Goal: Find specific page/section: Find specific page/section

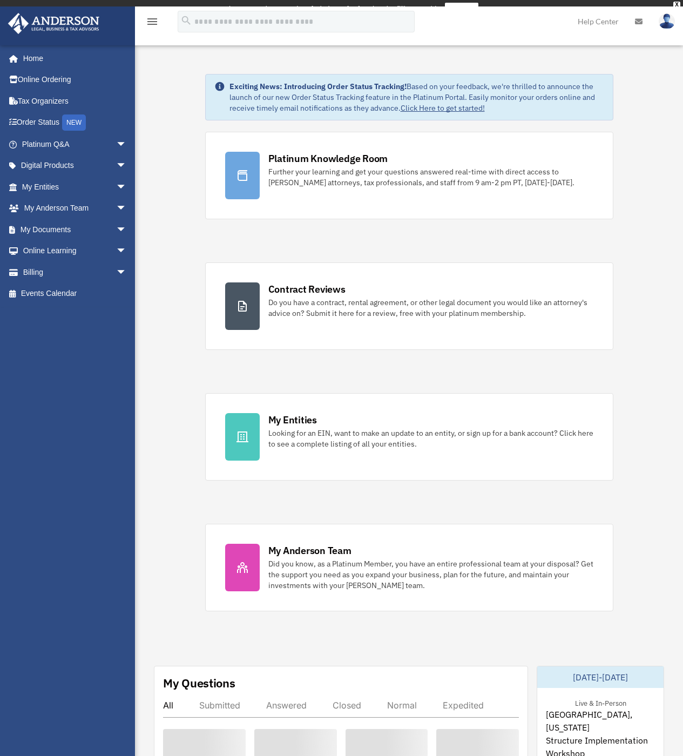
click at [149, 241] on div "Exciting News: Introducing Order Status Tracking! Based on your feedback, we're…" at bounding box center [409, 681] width 564 height 1269
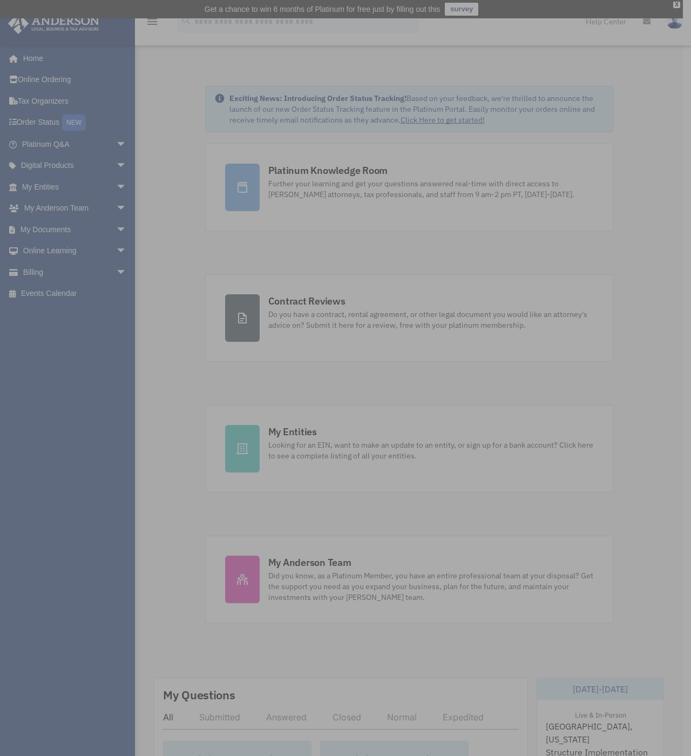
click at [179, 241] on div "x" at bounding box center [345, 378] width 691 height 756
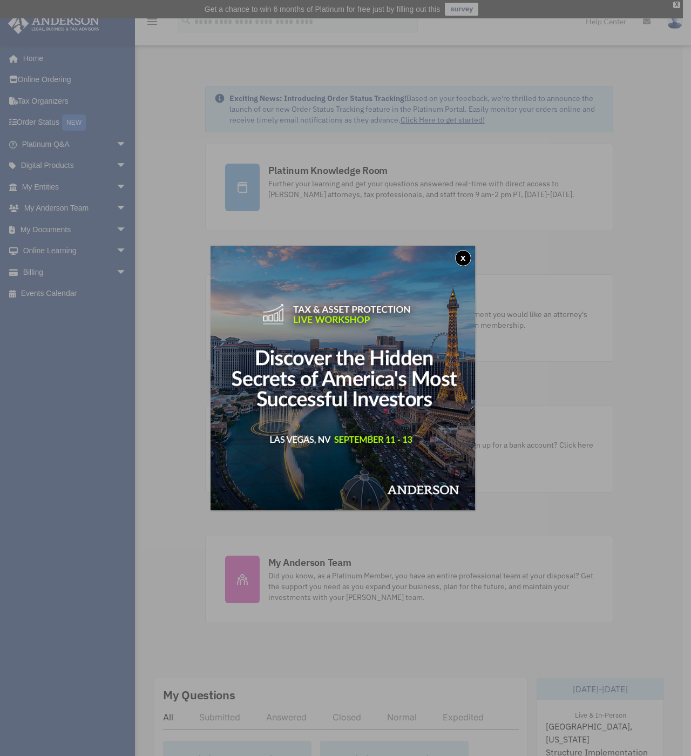
click at [468, 257] on button "x" at bounding box center [463, 258] width 16 height 16
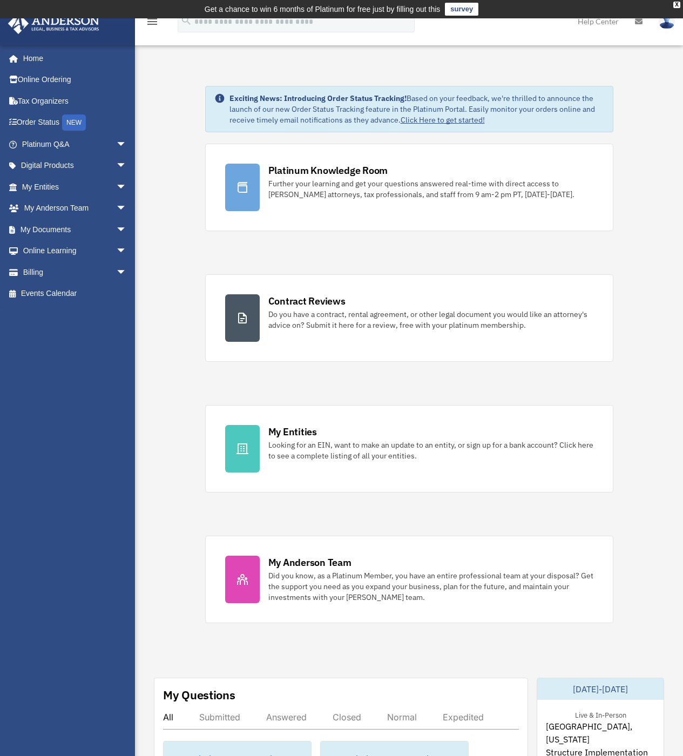
click at [176, 289] on div "Exciting News: Introducing Order Status Tracking! Based on your feedback, we're…" at bounding box center [409, 693] width 564 height 1269
click at [185, 287] on div "Exciting News: Introducing Order Status Tracking! Based on your feedback, we're…" at bounding box center [409, 693] width 564 height 1269
click at [116, 149] on span "arrow_drop_down" at bounding box center [127, 144] width 22 height 22
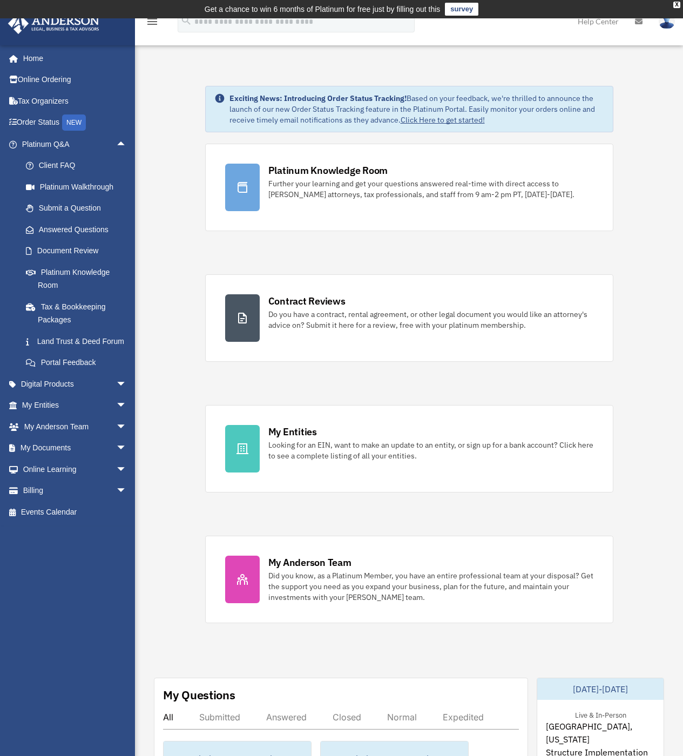
click at [174, 196] on div "Exciting News: Introducing Order Status Tracking! Based on your feedback, we're…" at bounding box center [409, 693] width 564 height 1269
drag, startPoint x: 116, startPoint y: 146, endPoint x: 106, endPoint y: 123, distance: 25.7
click at [116, 146] on span "arrow_drop_up" at bounding box center [127, 144] width 22 height 22
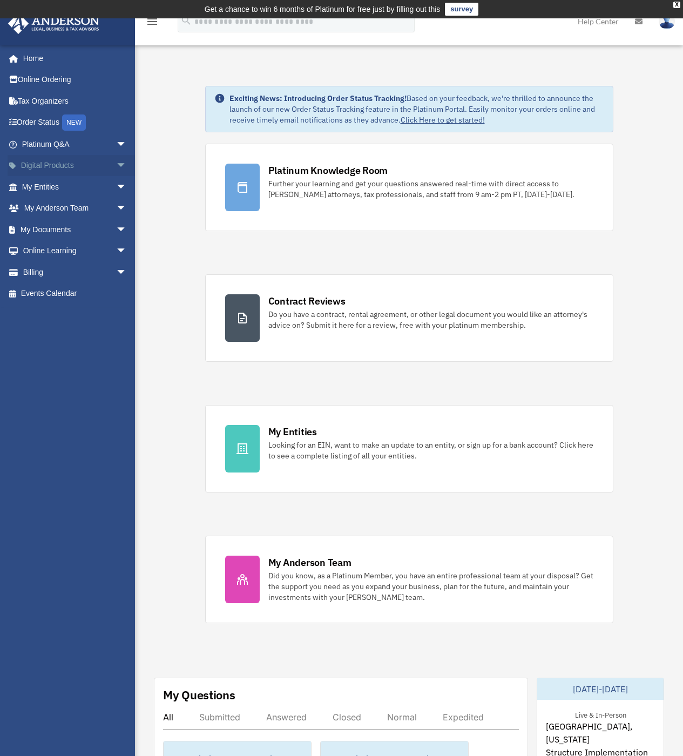
click at [102, 165] on link "Digital Products arrow_drop_down" at bounding box center [76, 166] width 136 height 22
click at [116, 165] on span "arrow_drop_down" at bounding box center [127, 166] width 22 height 22
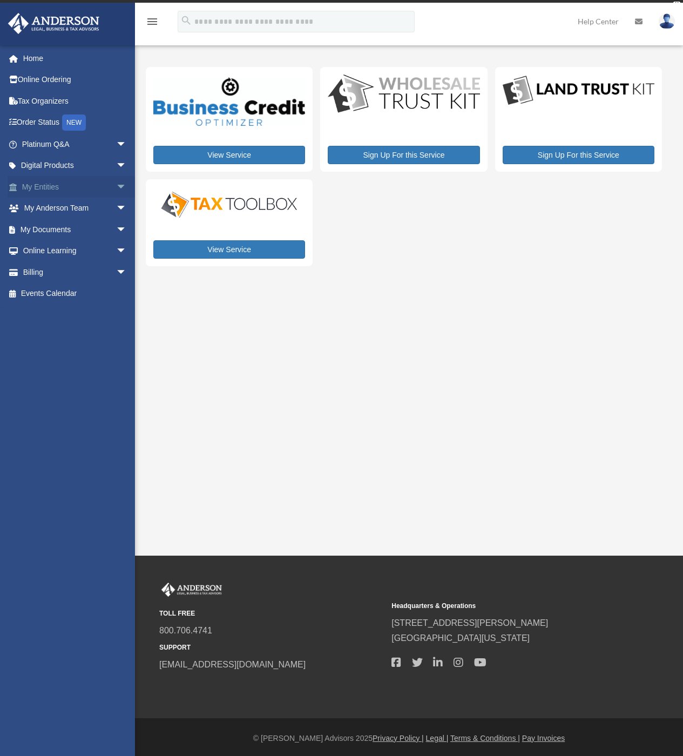
click at [116, 188] on span "arrow_drop_down" at bounding box center [127, 187] width 22 height 22
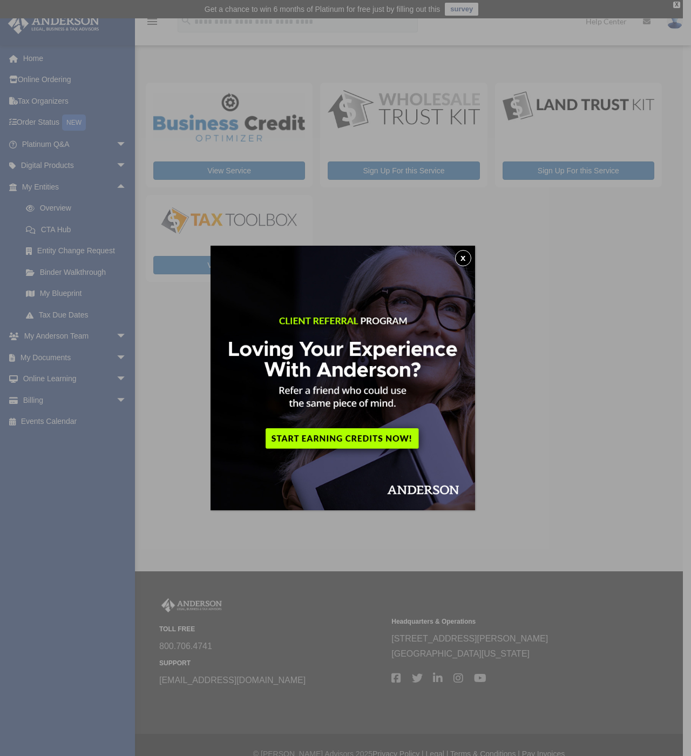
click at [466, 256] on button "x" at bounding box center [463, 258] width 16 height 16
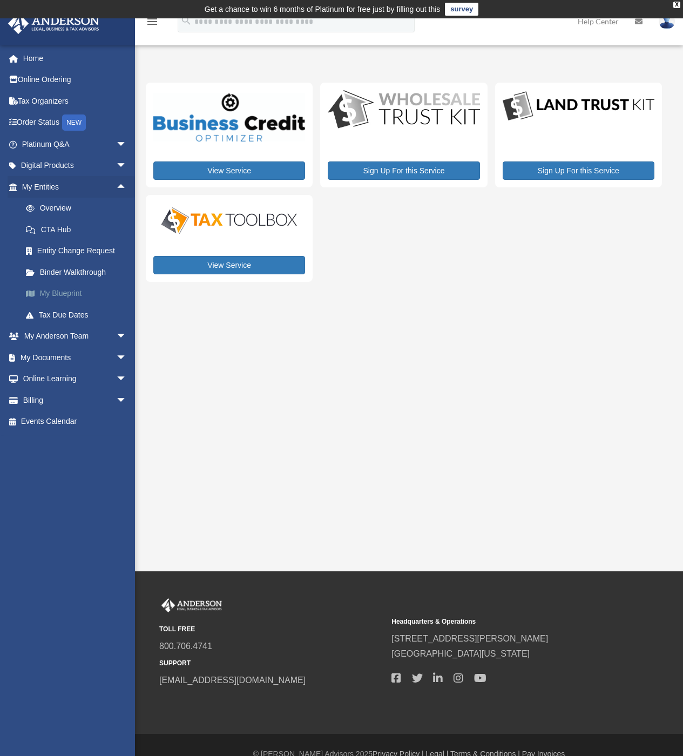
click at [57, 296] on link "My Blueprint" at bounding box center [79, 294] width 128 height 22
